Goal: Information Seeking & Learning: Learn about a topic

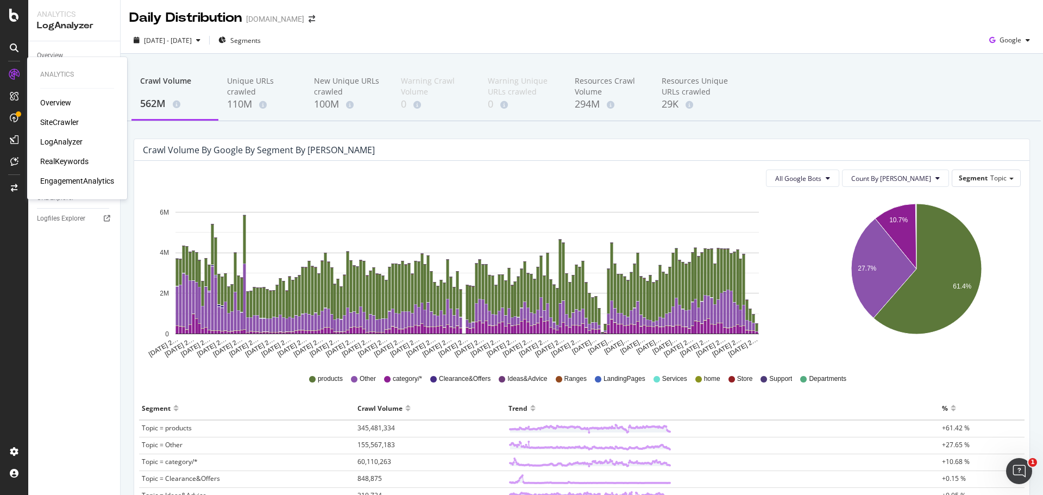
drag, startPoint x: 58, startPoint y: 132, endPoint x: 63, endPoint y: 144, distance: 13.6
click at [58, 133] on div "Overview SiteCrawler LogAnalyzer RealKeywords EngagementAnalytics" at bounding box center [77, 141] width 74 height 89
click at [63, 144] on div "LogAnalyzer" at bounding box center [61, 141] width 42 height 11
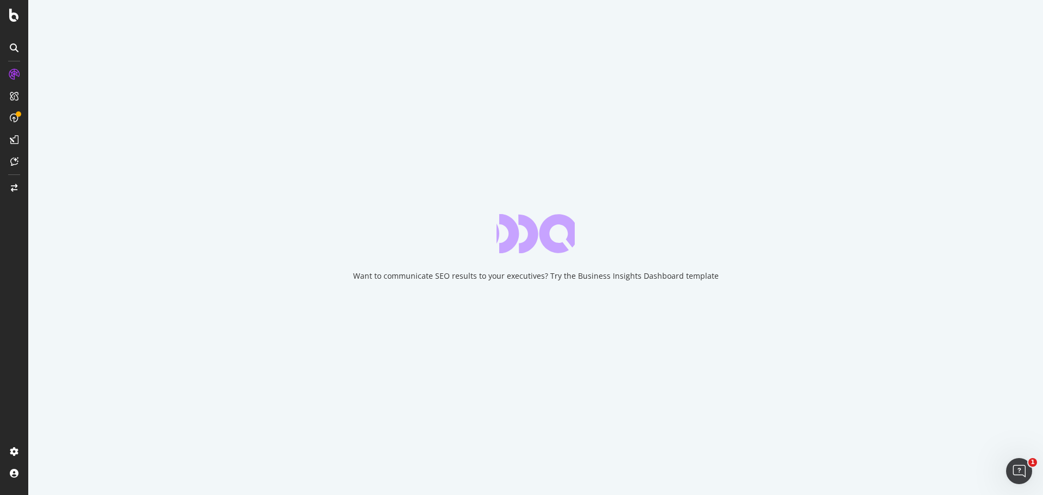
click at [325, 265] on div "Want to communicate SEO results to your executives? Try the Business Insights D…" at bounding box center [535, 247] width 1014 height 495
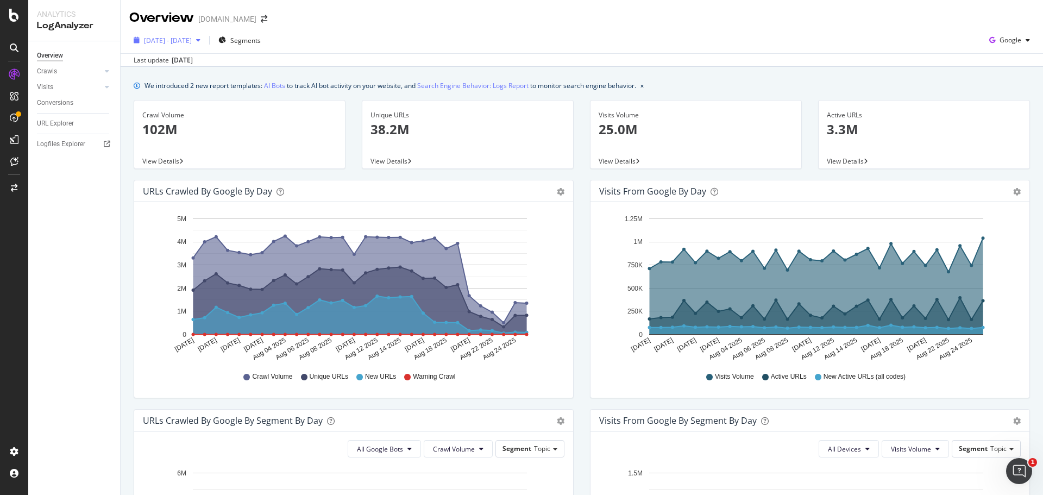
drag, startPoint x: 193, startPoint y: 28, endPoint x: 193, endPoint y: 42, distance: 14.7
click at [193, 28] on div "[DATE] - [DATE] Segments Google Last update [DATE]" at bounding box center [582, 47] width 922 height 40
click at [192, 44] on span "[DATE] - [DATE]" at bounding box center [168, 40] width 48 height 9
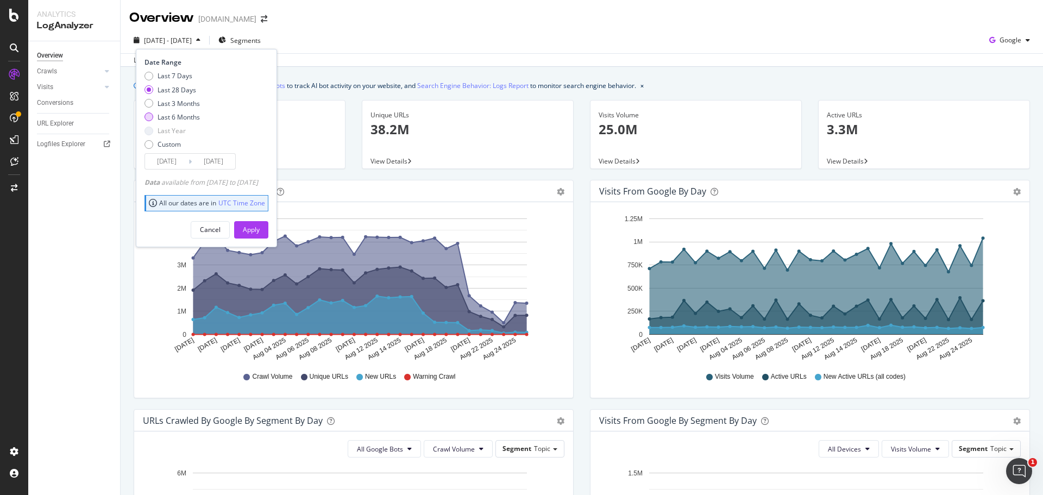
click at [158, 119] on div "Last 6 Months" at bounding box center [178, 116] width 42 height 9
type input "[DATE]"
click at [259, 229] on button "Apply" at bounding box center [251, 229] width 34 height 17
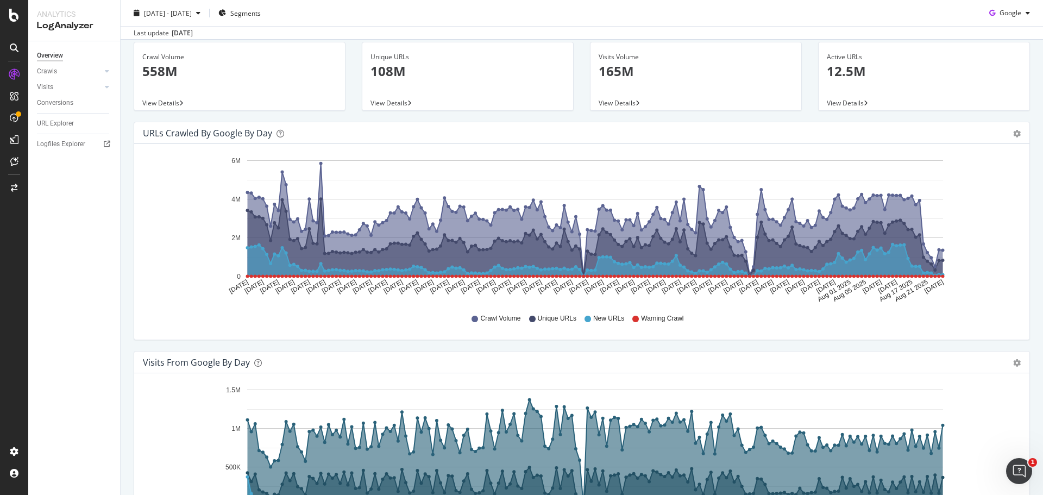
scroll to position [54, 0]
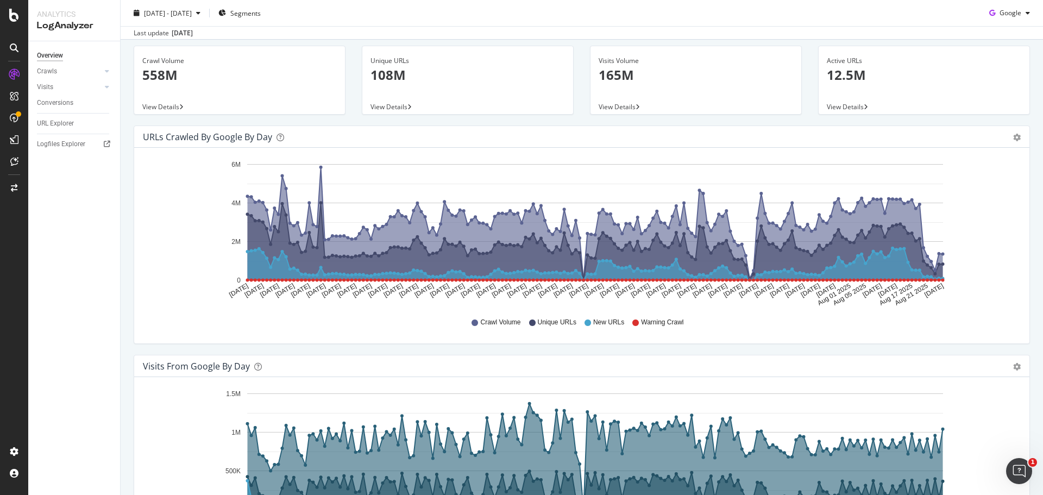
click at [160, 255] on icon "[DATE] [DATE] [DATE] [DATE] [DATE] [DATE] [DATE] [DATE] [DATE] [DATE] [DATE] [D…" at bounding box center [577, 231] width 869 height 151
click at [46, 72] on div "Crawls" at bounding box center [47, 71] width 20 height 11
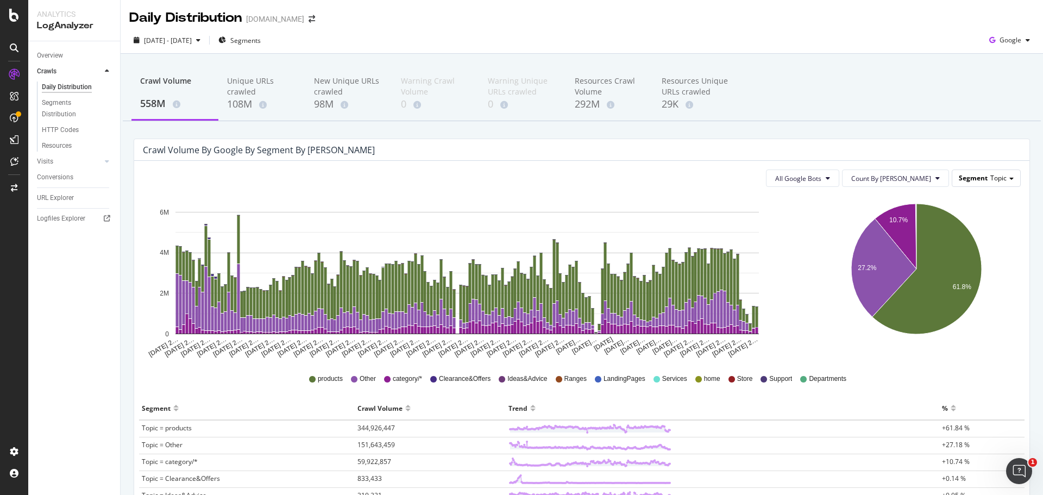
click at [972, 172] on div "Segment Topic" at bounding box center [986, 178] width 68 height 16
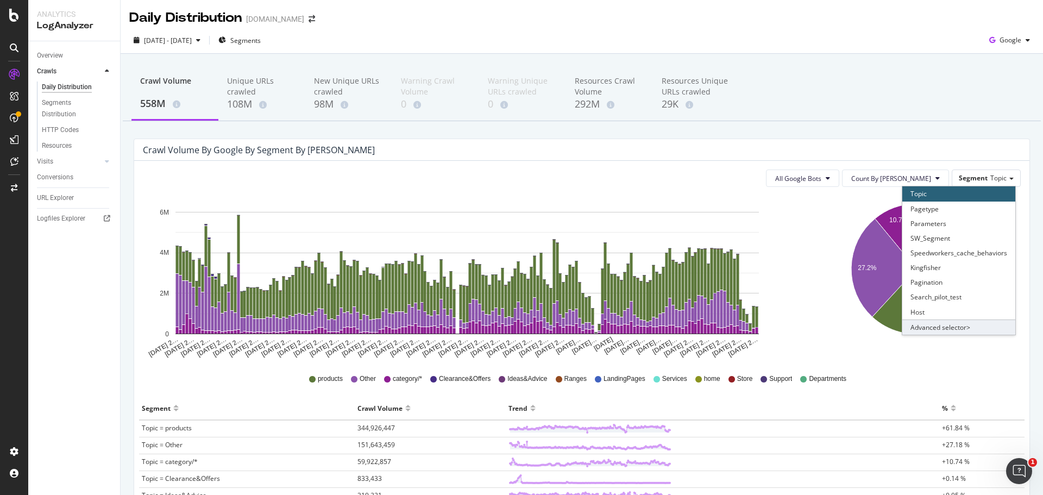
click at [946, 322] on div "Advanced selector >" at bounding box center [958, 326] width 113 height 15
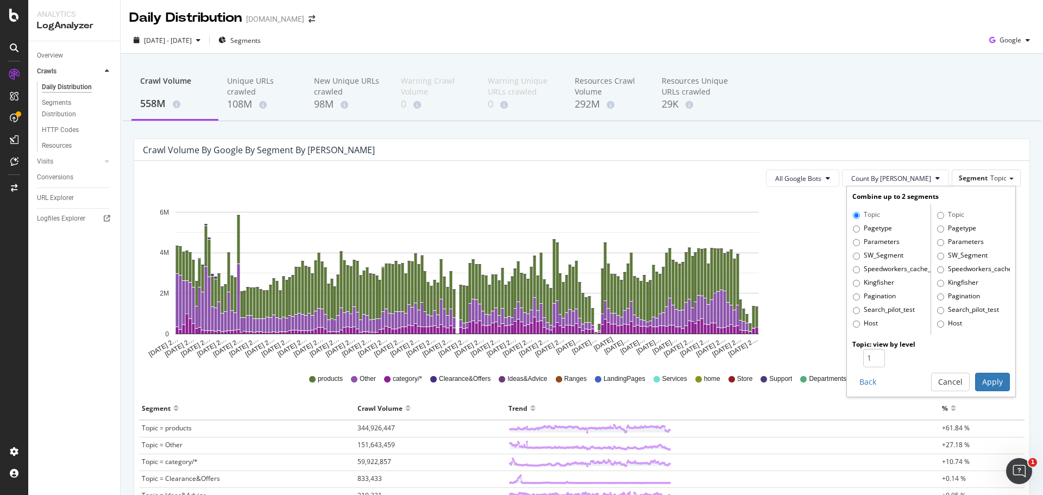
click at [853, 231] on label "Pagetype" at bounding box center [872, 228] width 39 height 11
click at [853, 231] on input "Pagetype" at bounding box center [856, 228] width 7 height 7
radio input "true"
radio input "false"
type input "2"
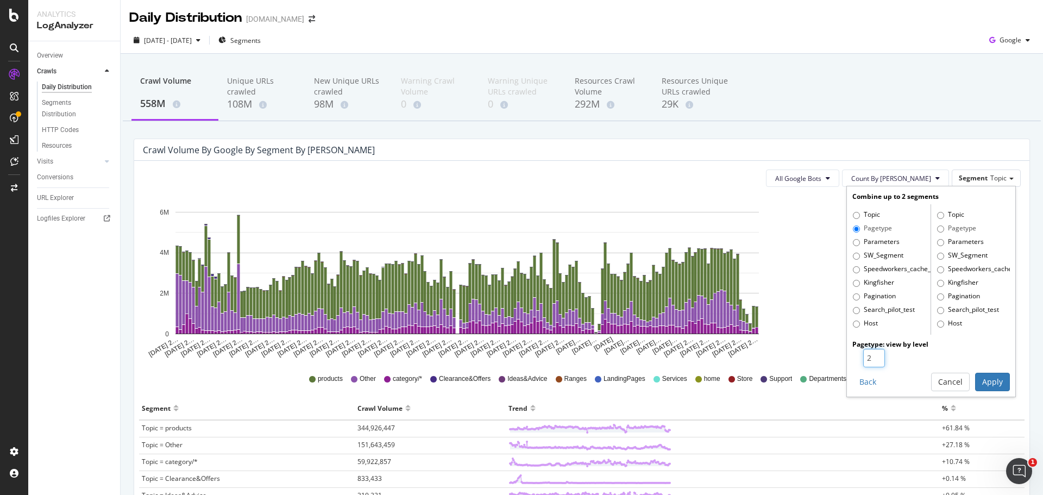
click at [868, 357] on input "2" at bounding box center [874, 358] width 22 height 18
click at [990, 383] on button "Apply" at bounding box center [992, 382] width 35 height 18
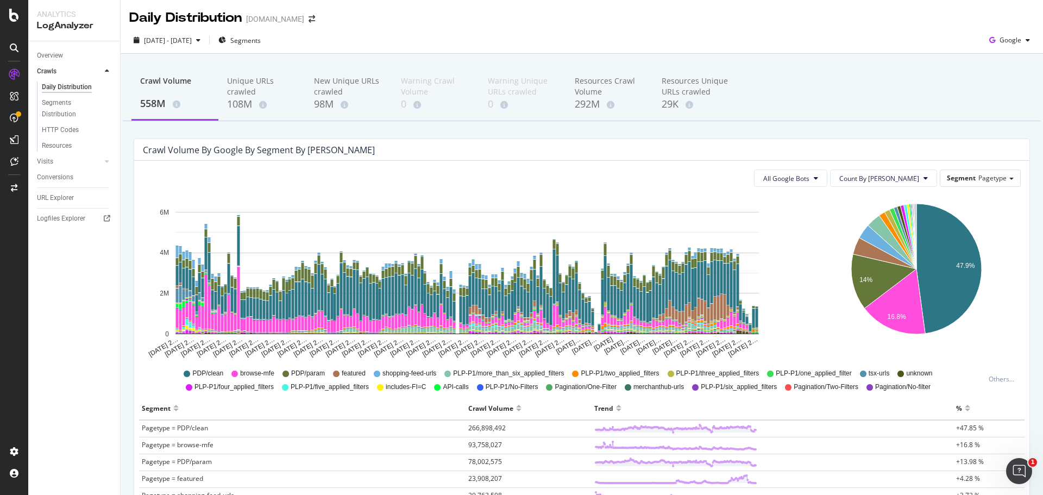
scroll to position [109, 0]
